Goal: Check status: Check status

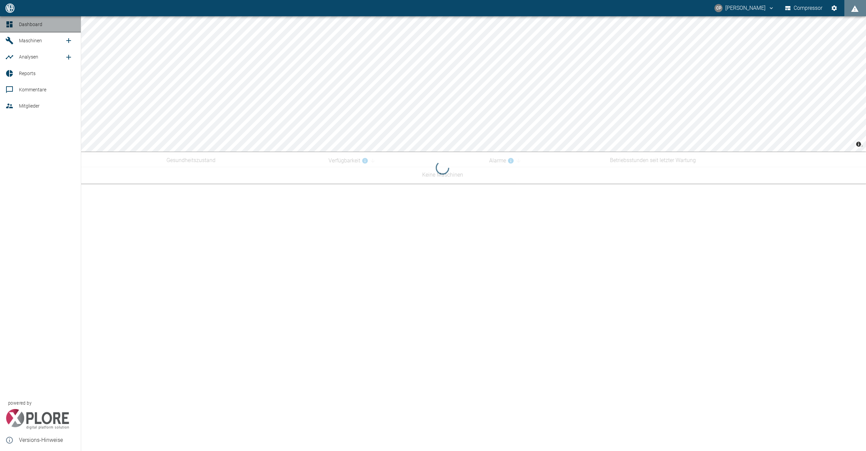
click at [10, 26] on icon at bounding box center [9, 24] width 6 height 6
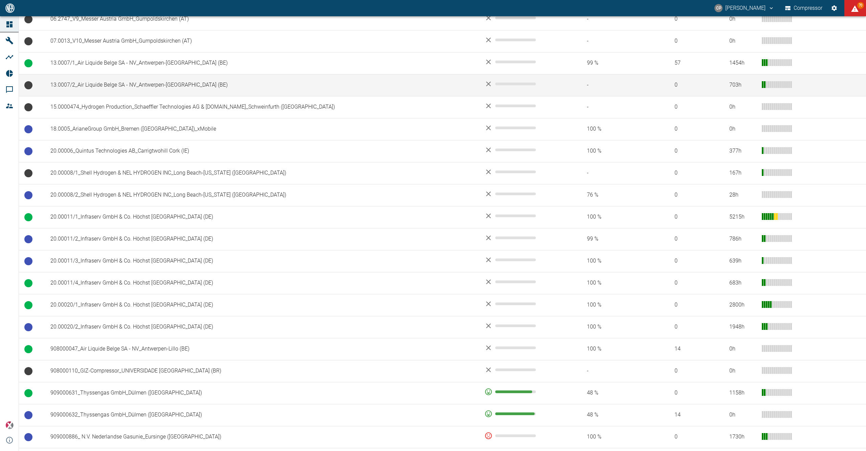
scroll to position [225, 0]
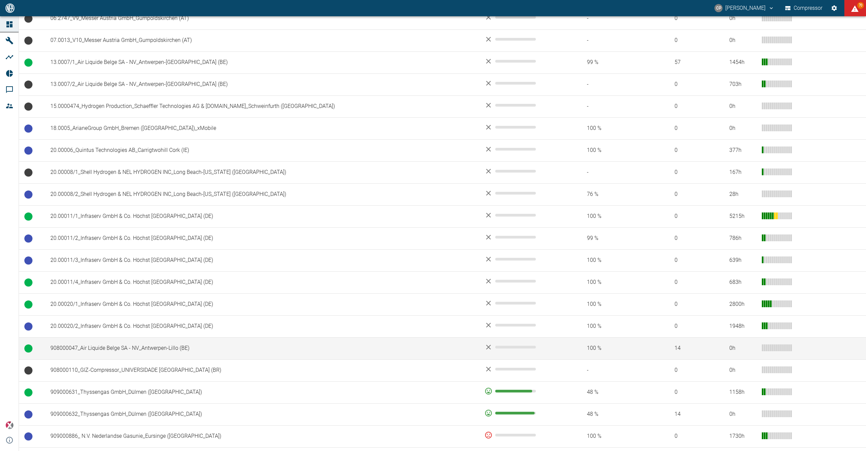
click at [172, 350] on td "908000047_Air Liquide Belge SA - NV_Antwerpen-Lillo (BE)" at bounding box center [262, 348] width 434 height 22
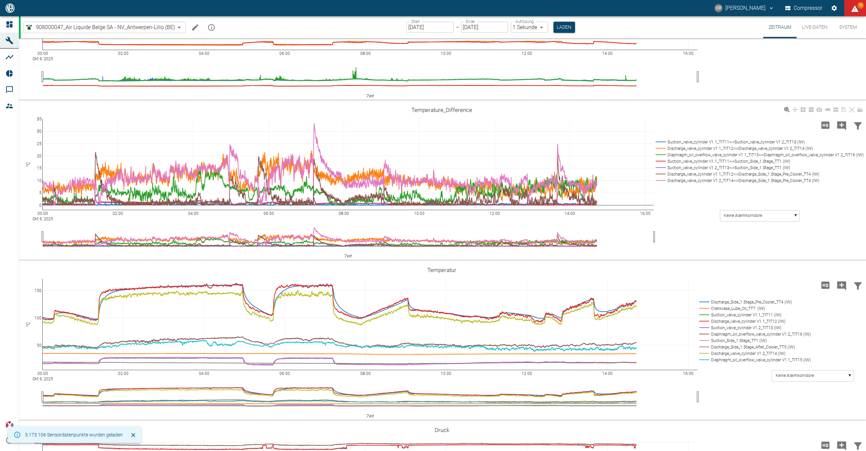
scroll to position [90, 0]
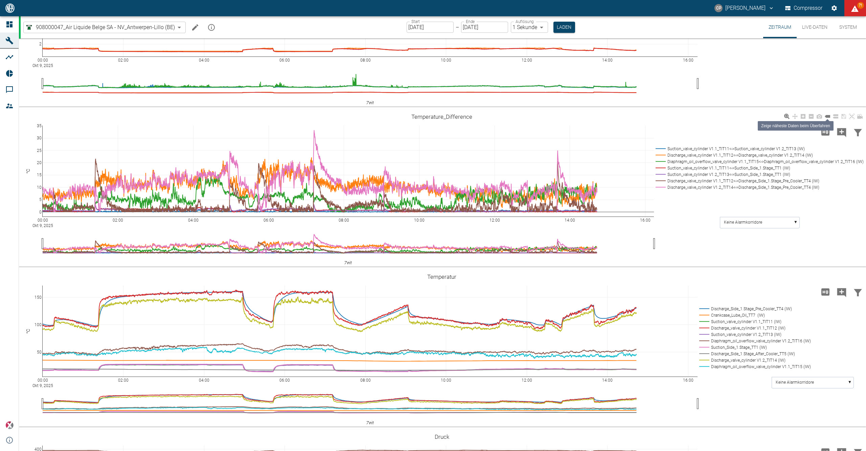
click at [825, 118] on icon at bounding box center [827, 116] width 5 height 5
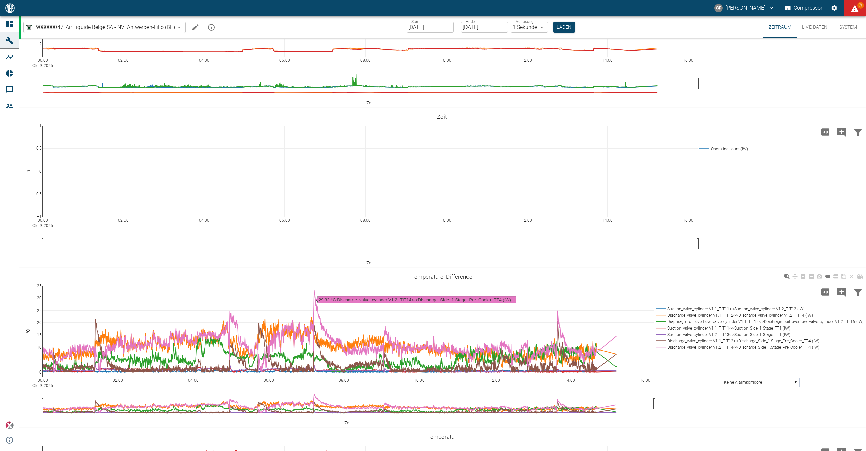
scroll to position [135, 0]
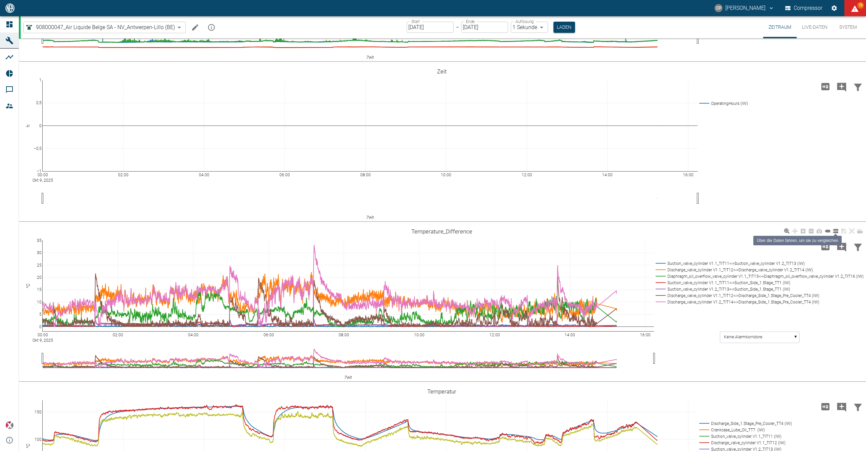
click at [836, 231] on icon at bounding box center [835, 230] width 5 height 5
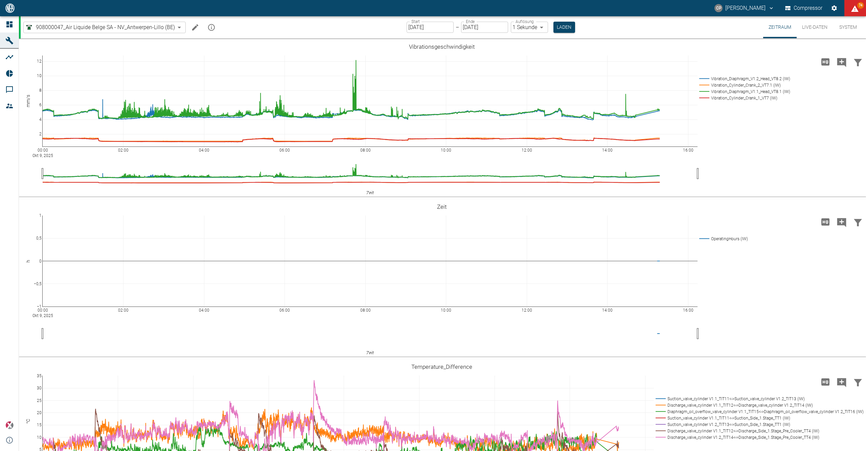
scroll to position [316, 0]
